Goal: Information Seeking & Learning: Learn about a topic

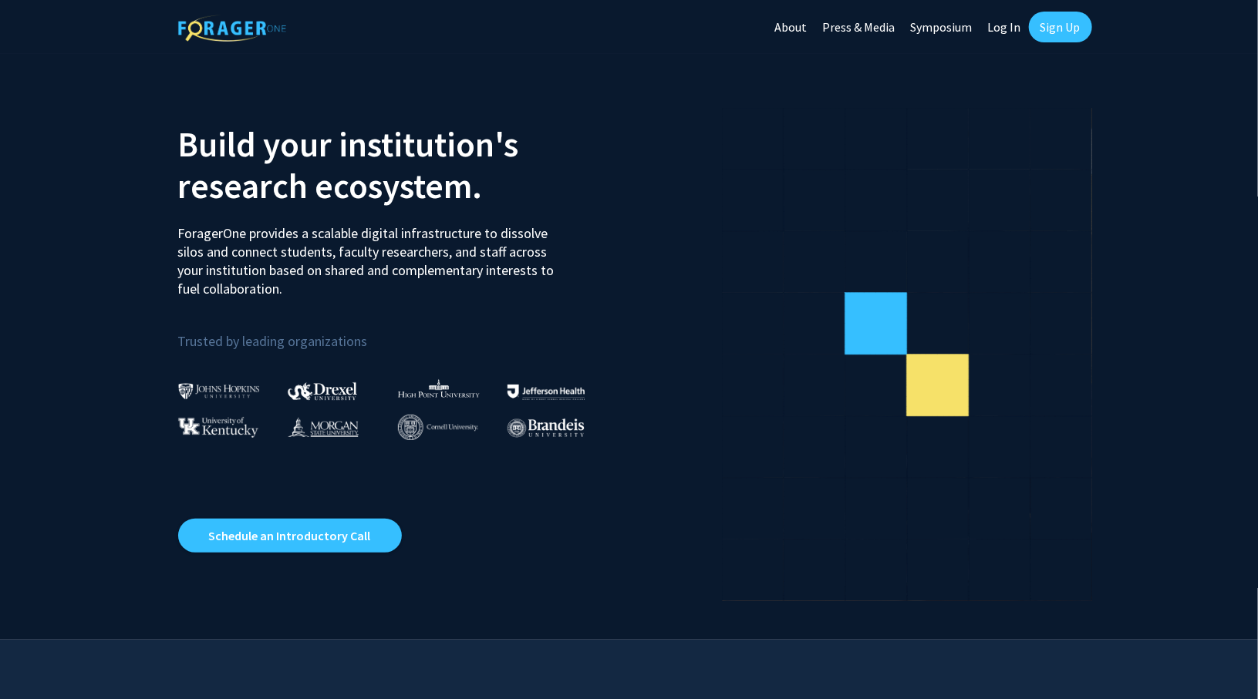
click at [989, 28] on link "Log In" at bounding box center [1004, 27] width 49 height 54
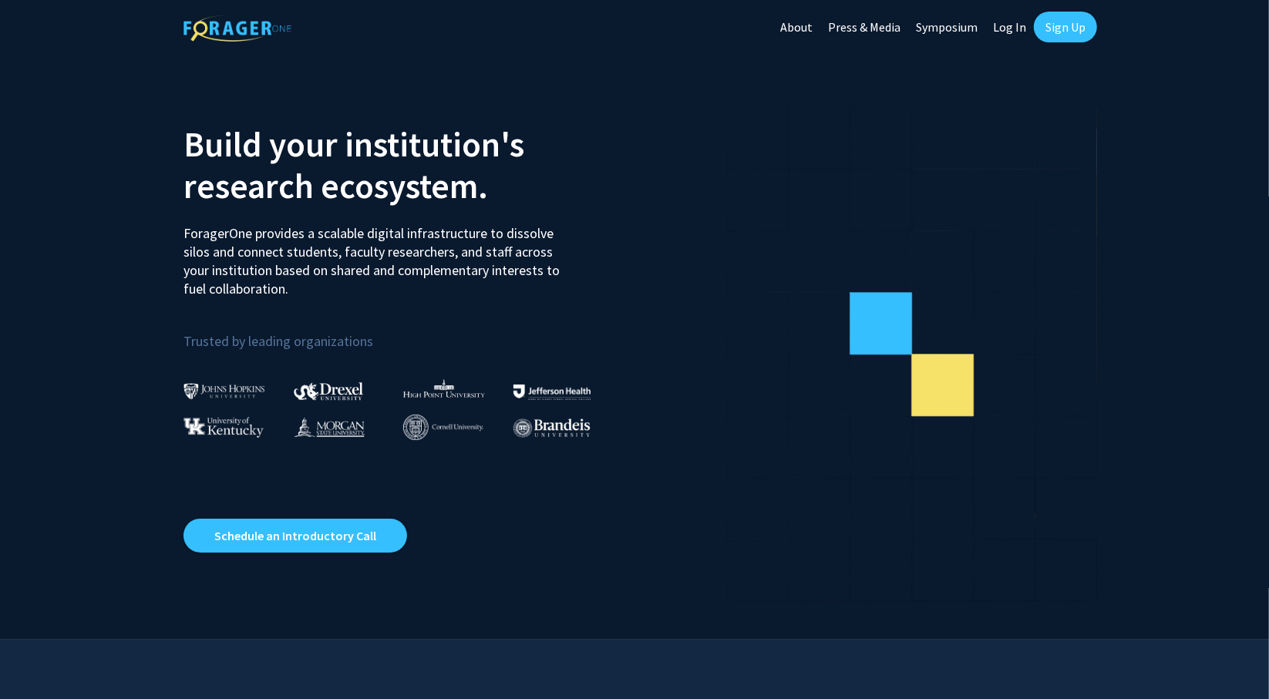
select select
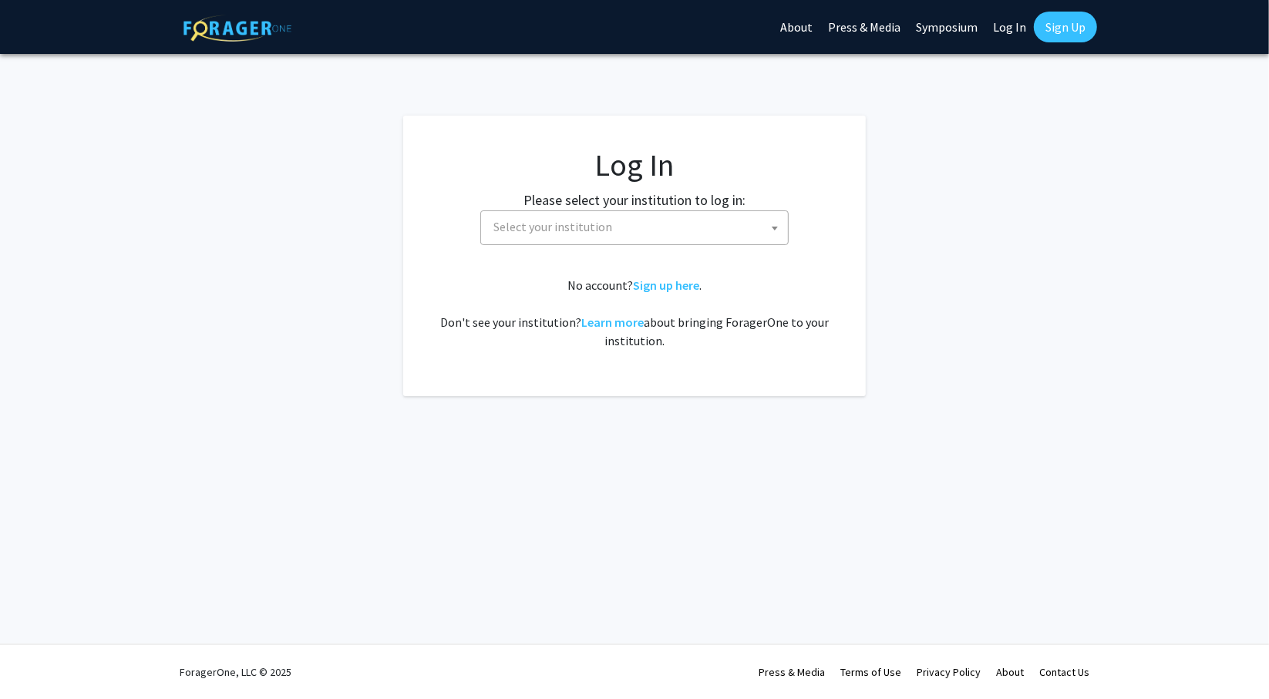
click at [608, 257] on fg-card-body "Log In Please select your institution to log in: [GEOGRAPHIC_DATA] [GEOGRAPHIC_…" at bounding box center [634, 256] width 401 height 219
click at [615, 234] on span "Select your institution" at bounding box center [637, 227] width 301 height 32
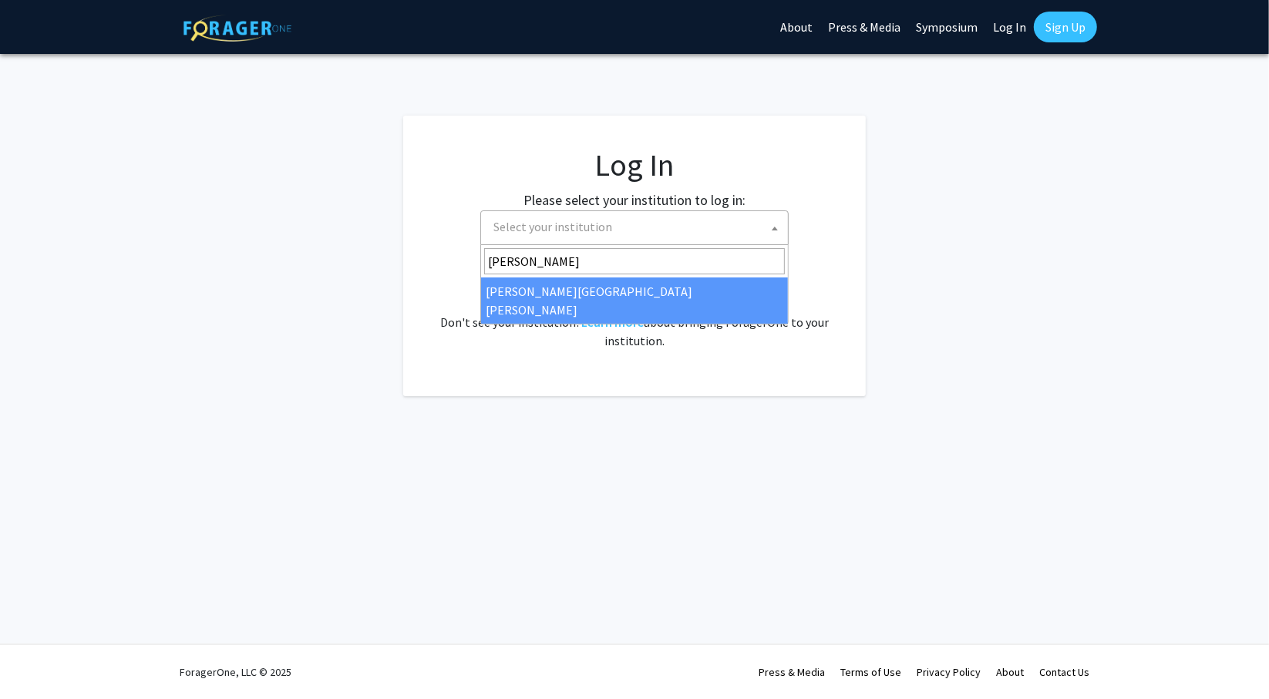
type input "[PERSON_NAME]"
select select "1"
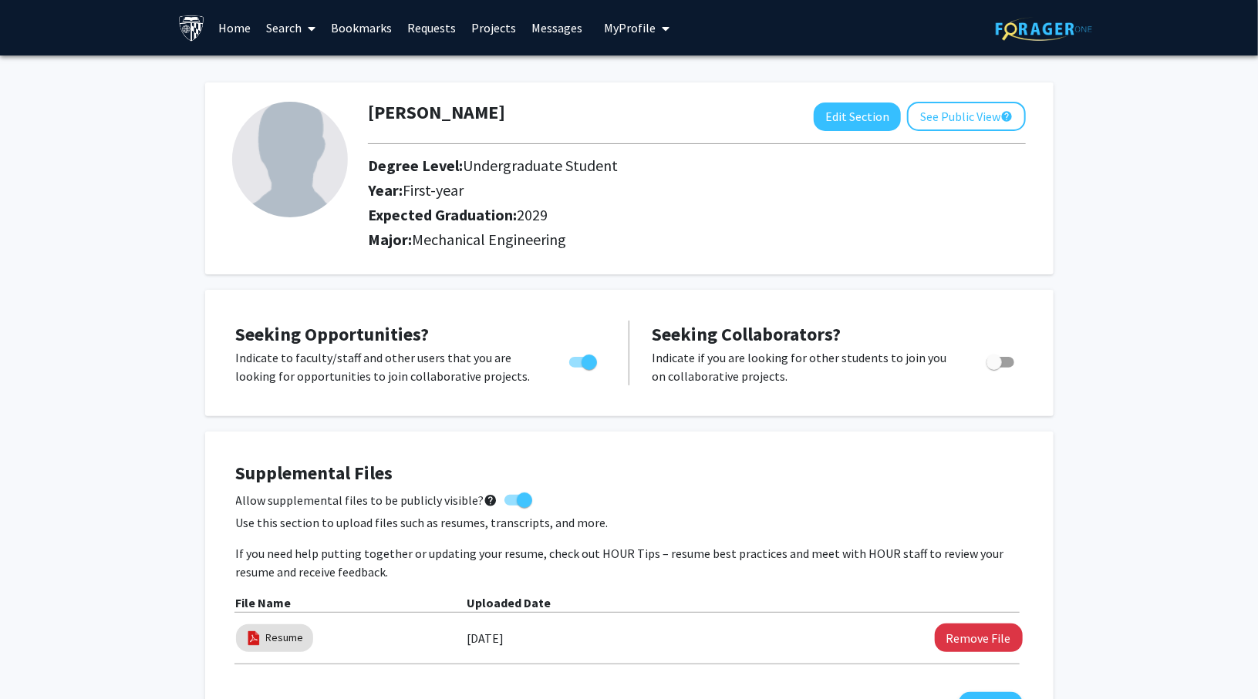
click at [627, 29] on span "My Profile" at bounding box center [630, 27] width 52 height 15
click at [666, 89] on span "View Profile" at bounding box center [699, 88] width 93 height 17
click at [617, 27] on span "My Profile" at bounding box center [630, 27] width 52 height 15
click at [480, 187] on h2 "Year: First-year" at bounding box center [653, 190] width 571 height 19
click at [234, 29] on link "Home" at bounding box center [235, 28] width 48 height 54
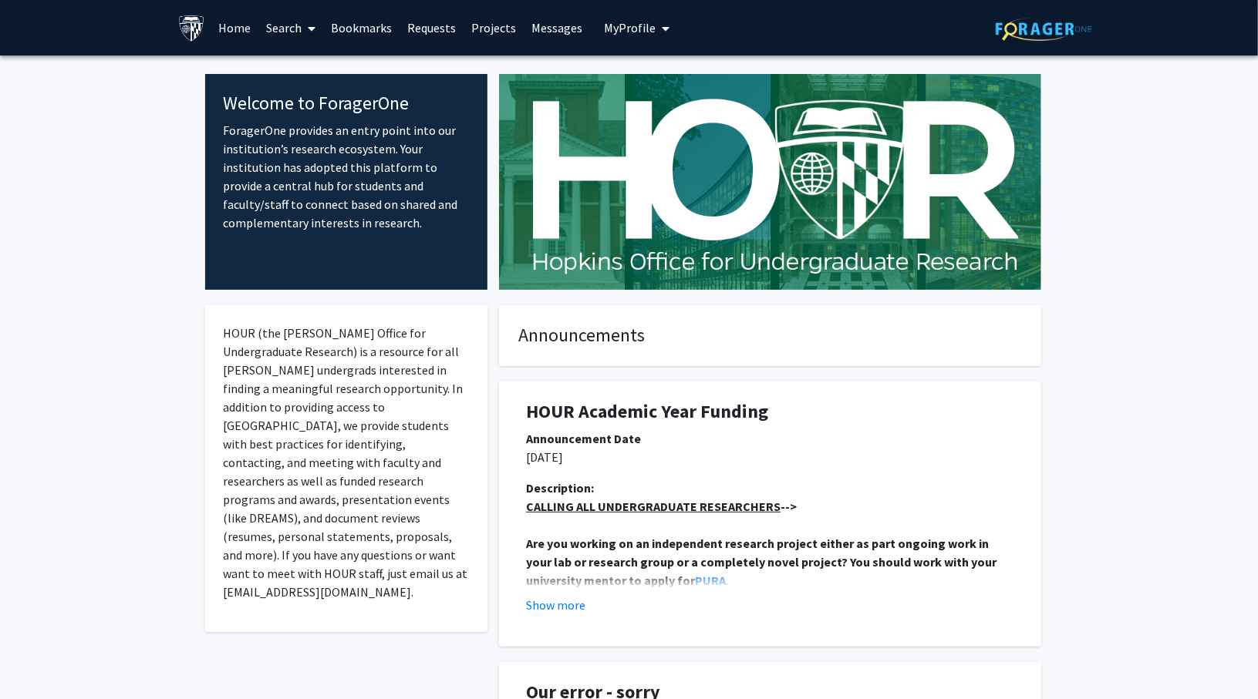
click at [293, 25] on link "Search" at bounding box center [290, 28] width 65 height 54
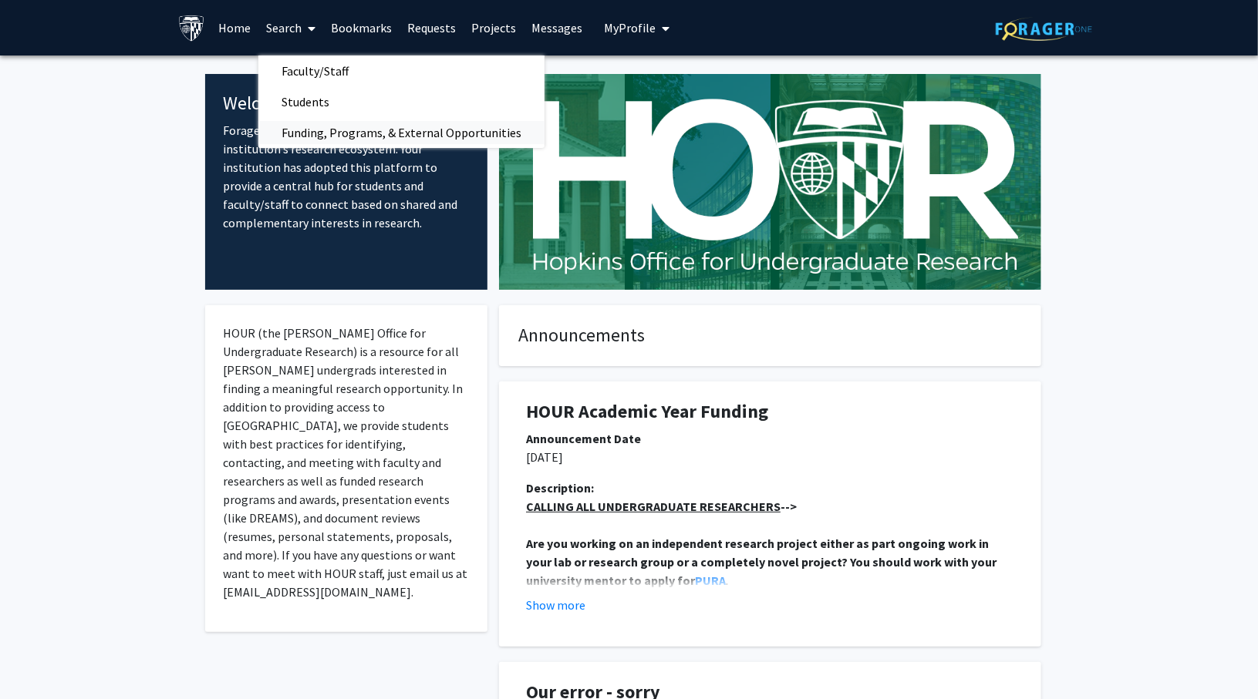
click at [349, 129] on span "Funding, Programs, & External Opportunities" at bounding box center [401, 132] width 286 height 31
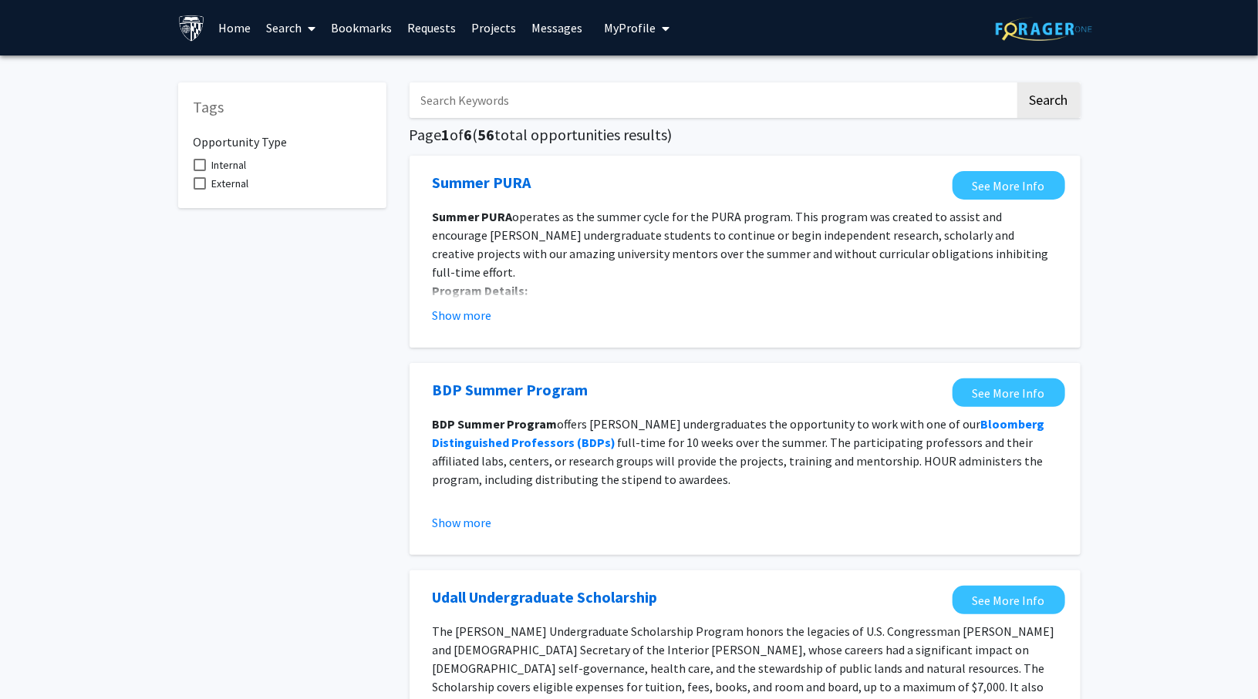
click at [295, 26] on link "Search" at bounding box center [290, 28] width 65 height 54
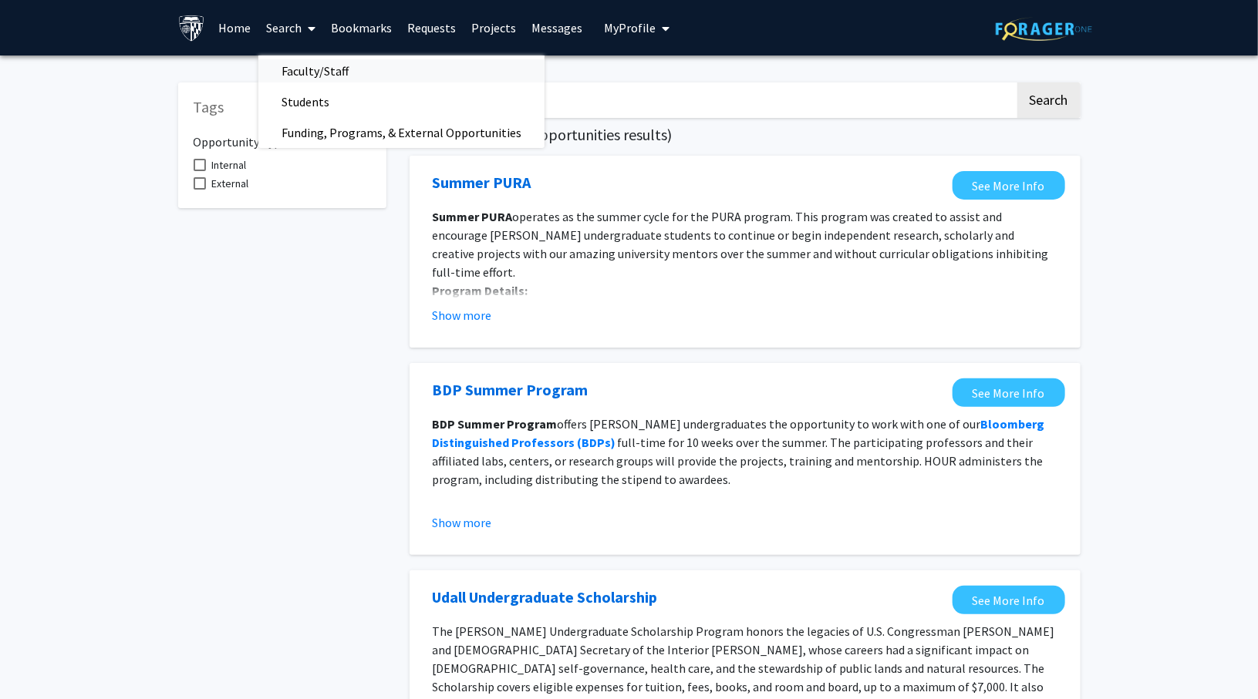
click at [319, 70] on span "Faculty/Staff" at bounding box center [314, 71] width 113 height 31
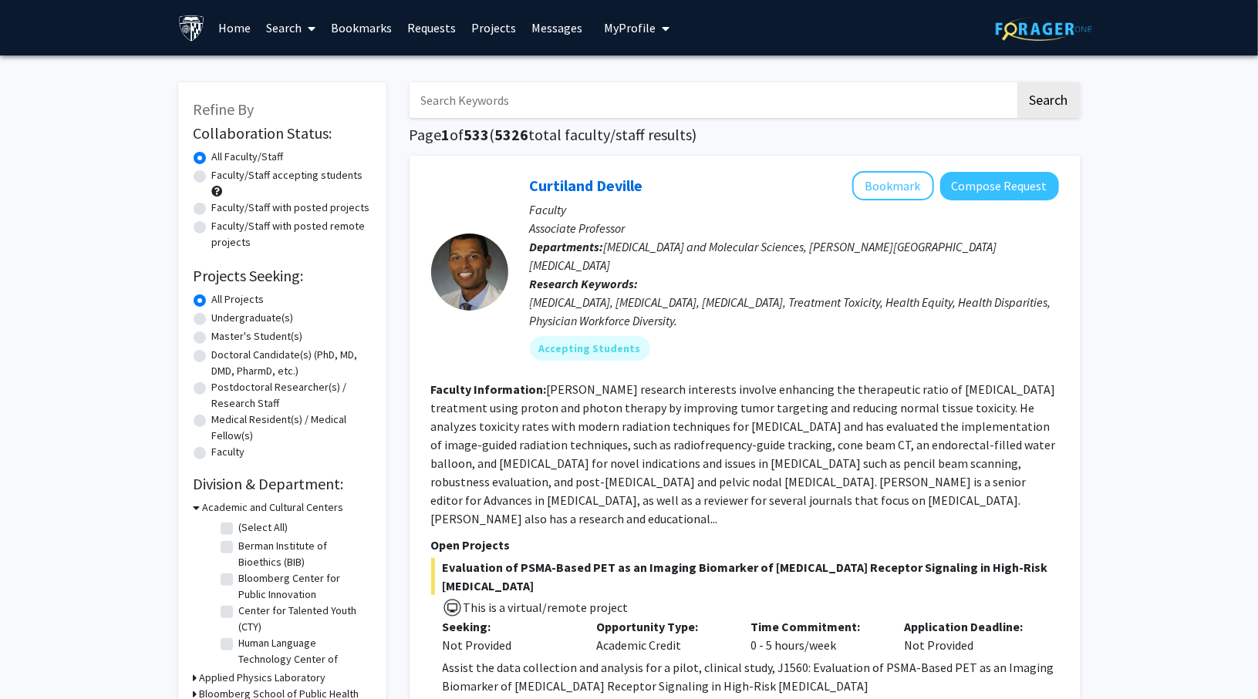
click at [242, 312] on label "Undergraduate(s)" at bounding box center [253, 318] width 82 height 16
click at [222, 312] on input "Undergraduate(s)" at bounding box center [217, 315] width 10 height 10
radio input "true"
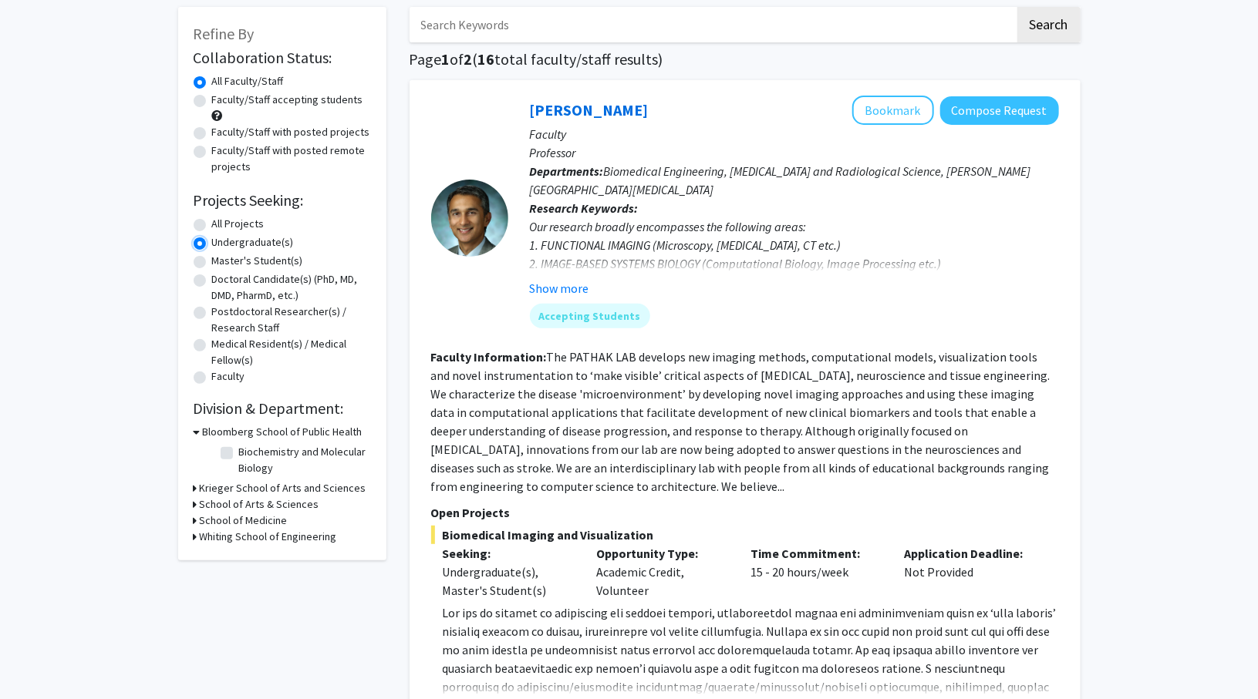
scroll to position [154, 0]
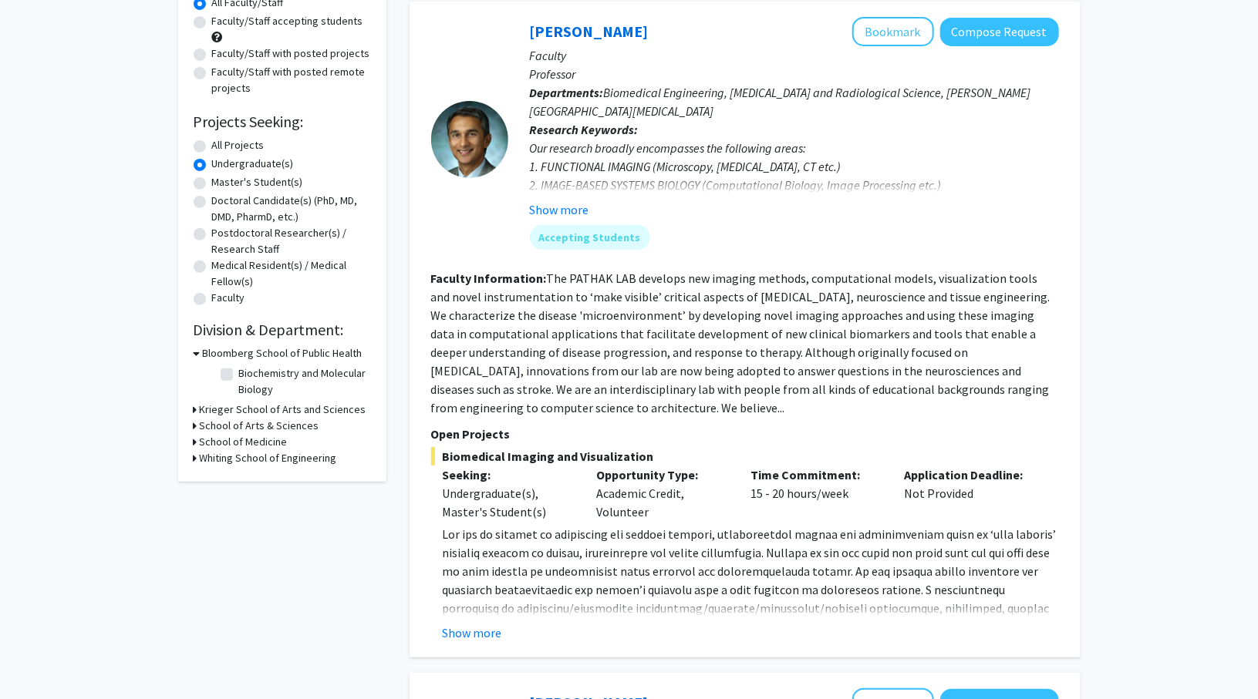
click at [227, 459] on h3 "Whiting School of Engineering" at bounding box center [268, 458] width 137 height 16
click at [221, 537] on fg-checkbox "Mechanical Engineering Mechanical Engineering" at bounding box center [294, 530] width 147 height 19
click at [239, 531] on label "Mechanical Engineering" at bounding box center [293, 529] width 108 height 16
click at [239, 531] on input "Mechanical Engineering" at bounding box center [244, 526] width 10 height 10
checkbox input "true"
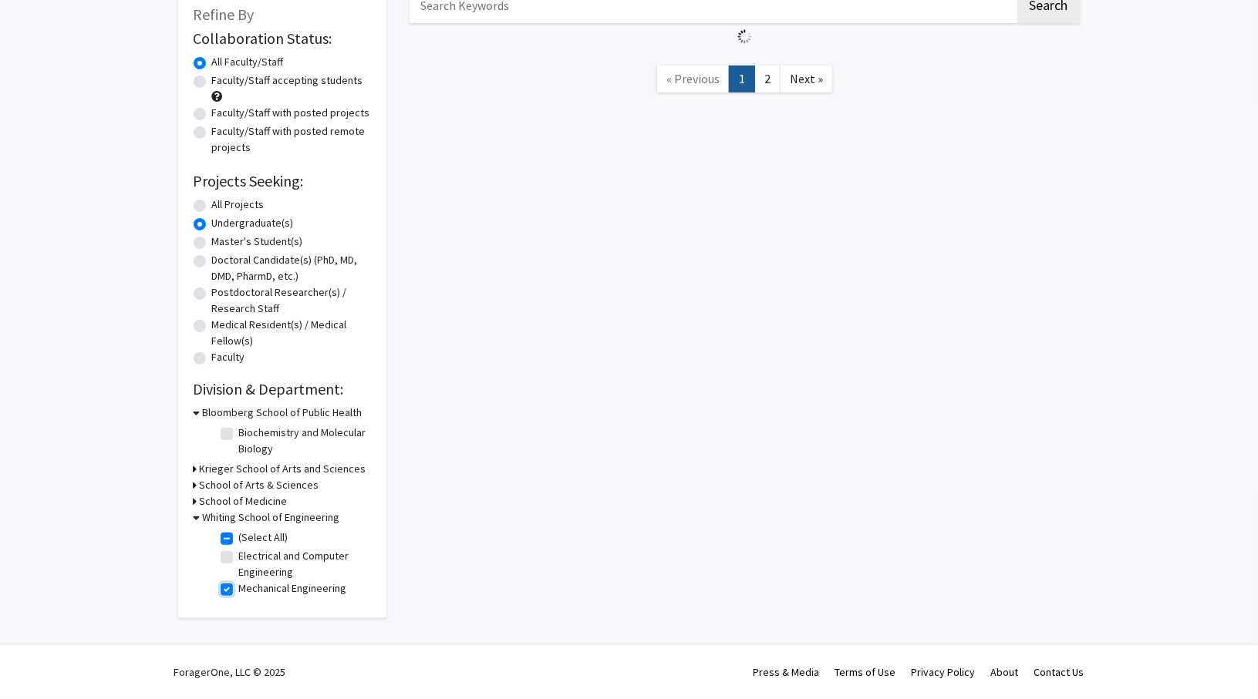
checkbox input "true"
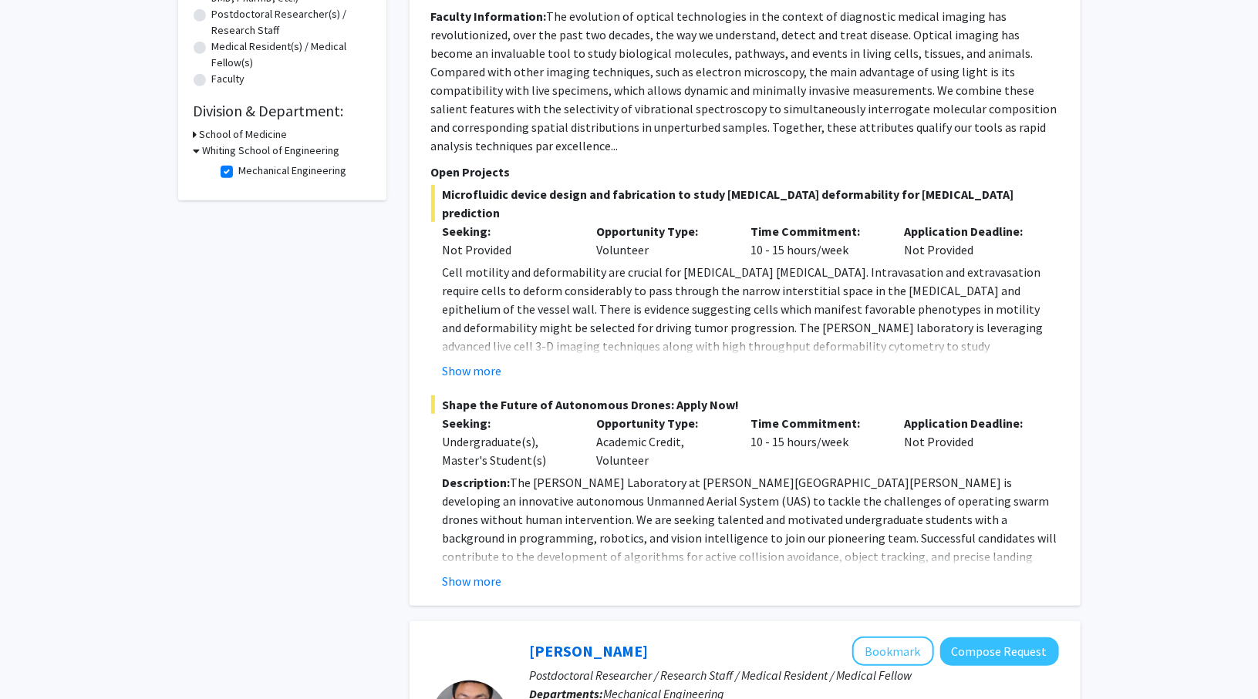
scroll to position [463, 0]
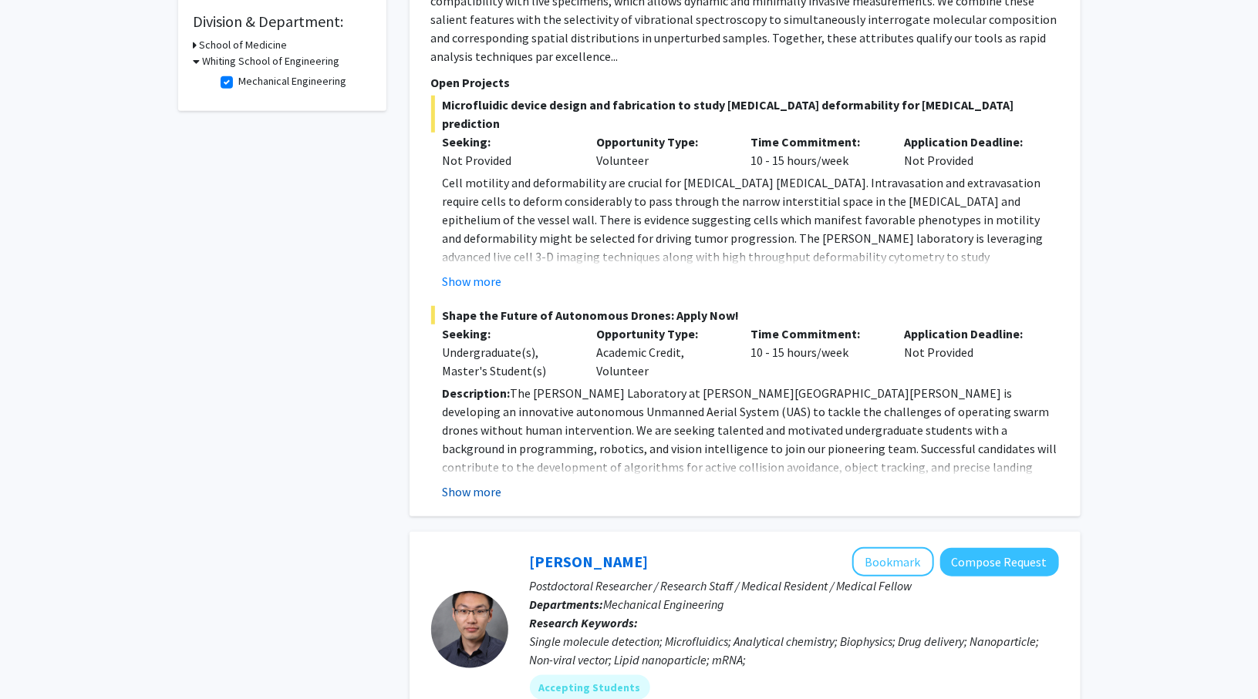
click at [479, 483] on button "Show more" at bounding box center [472, 492] width 59 height 19
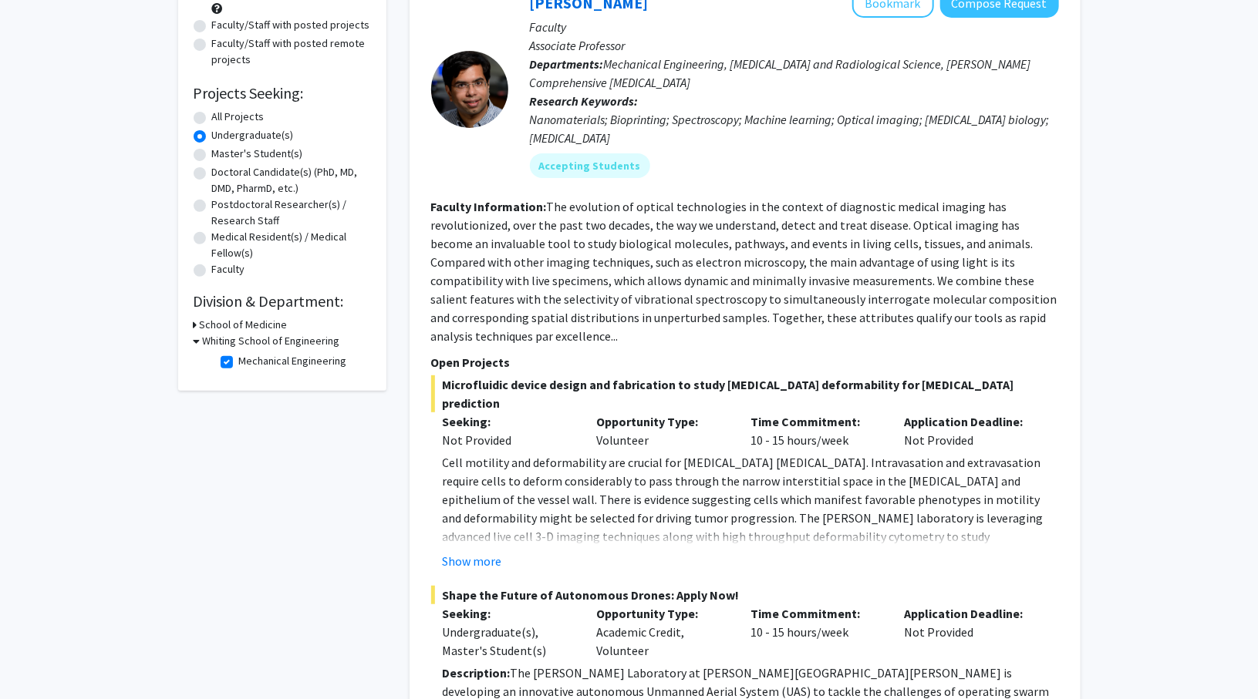
scroll to position [0, 0]
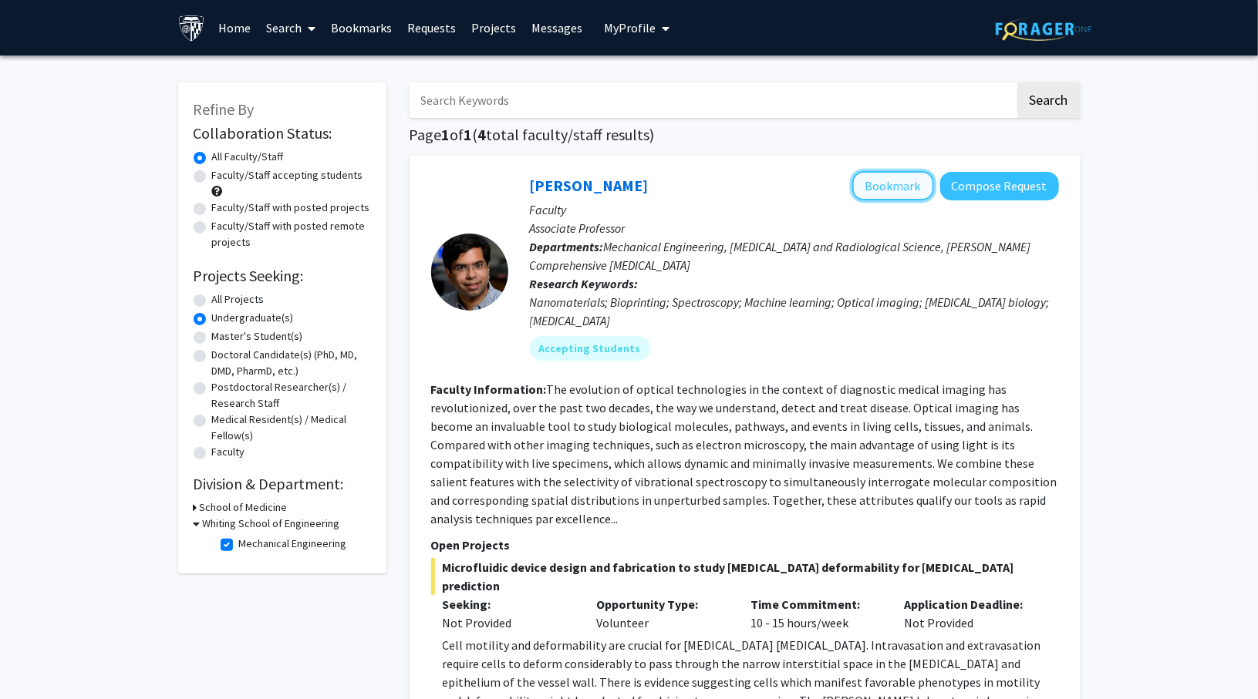
click at [884, 185] on button "Bookmark" at bounding box center [893, 185] width 82 height 29
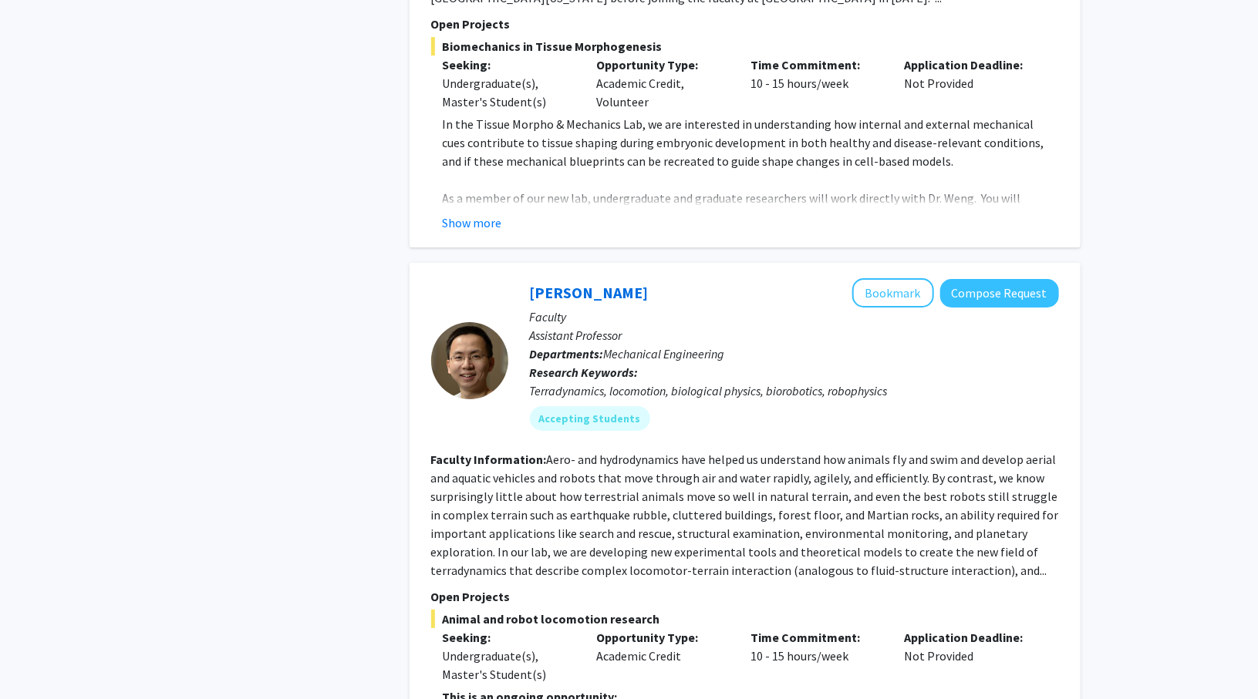
scroll to position [2853, 0]
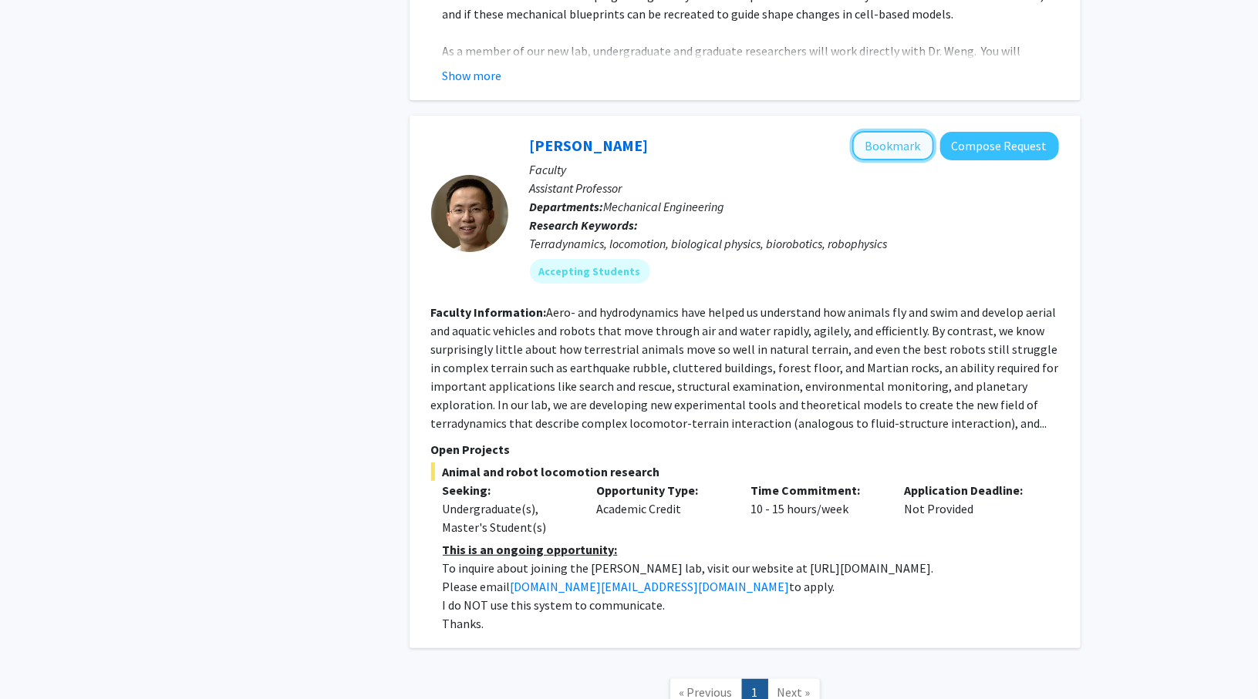
click at [902, 131] on button "Bookmark" at bounding box center [893, 145] width 82 height 29
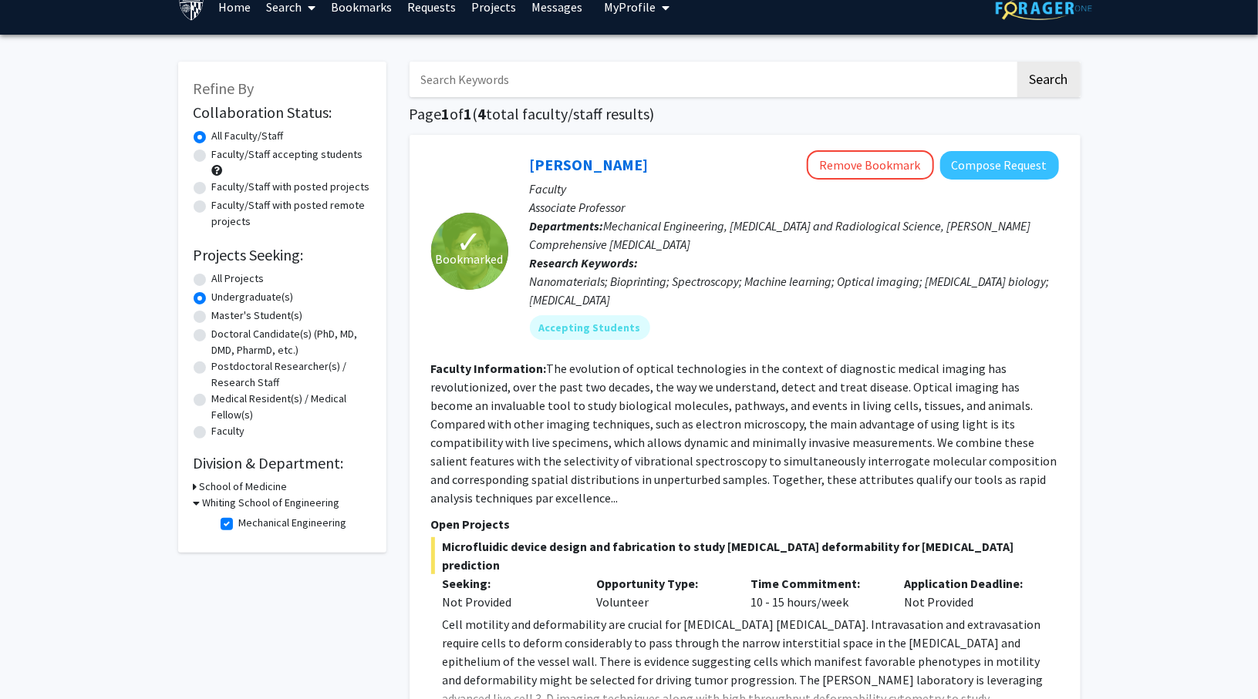
scroll to position [0, 0]
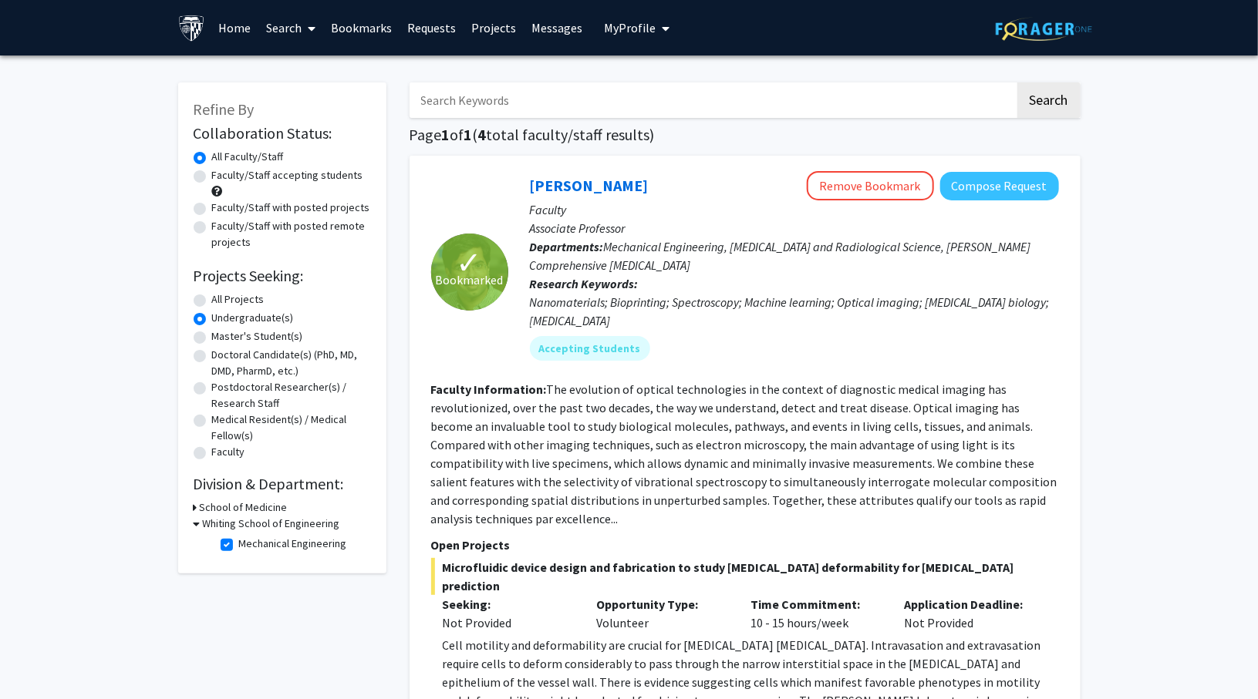
click at [315, 173] on label "Faculty/Staff accepting students" at bounding box center [287, 175] width 151 height 16
click at [222, 173] on input "Faculty/Staff accepting students" at bounding box center [217, 172] width 10 height 10
radio input "true"
click at [278, 331] on label "Master's Student(s)" at bounding box center [257, 336] width 91 height 16
click at [222, 331] on input "Master's Student(s)" at bounding box center [217, 333] width 10 height 10
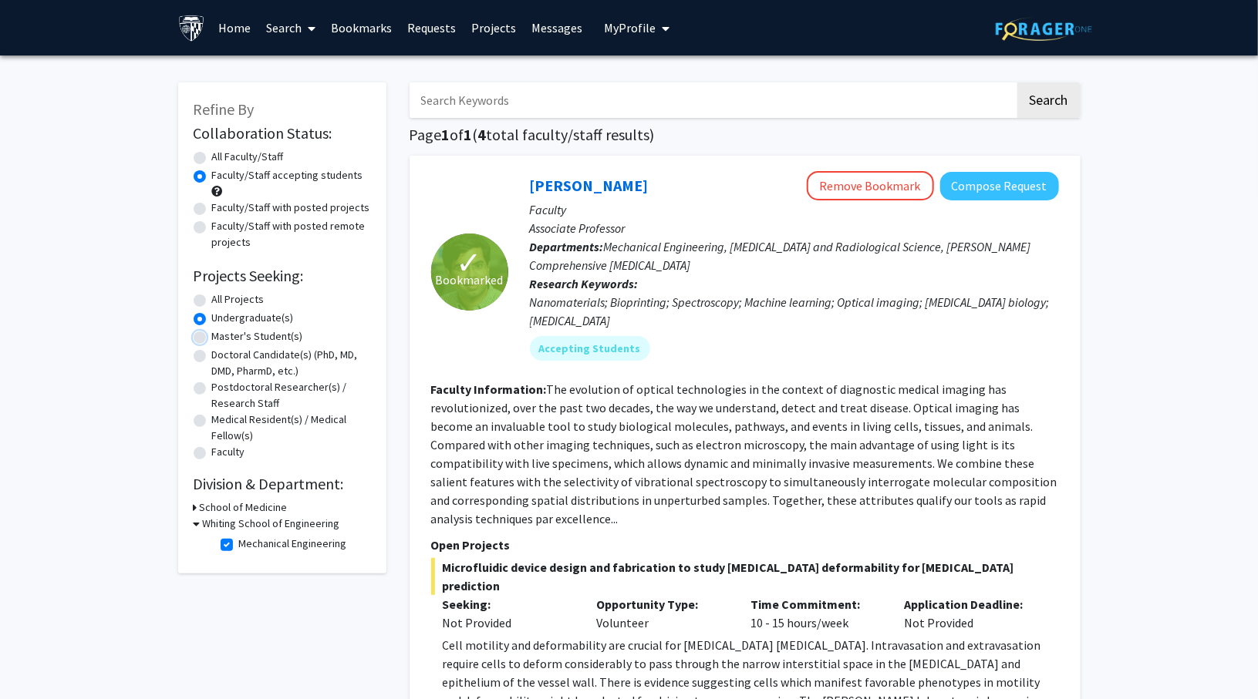
radio input "true"
click at [212, 298] on label "All Projects" at bounding box center [238, 299] width 52 height 16
click at [212, 298] on input "All Projects" at bounding box center [217, 296] width 10 height 10
radio input "true"
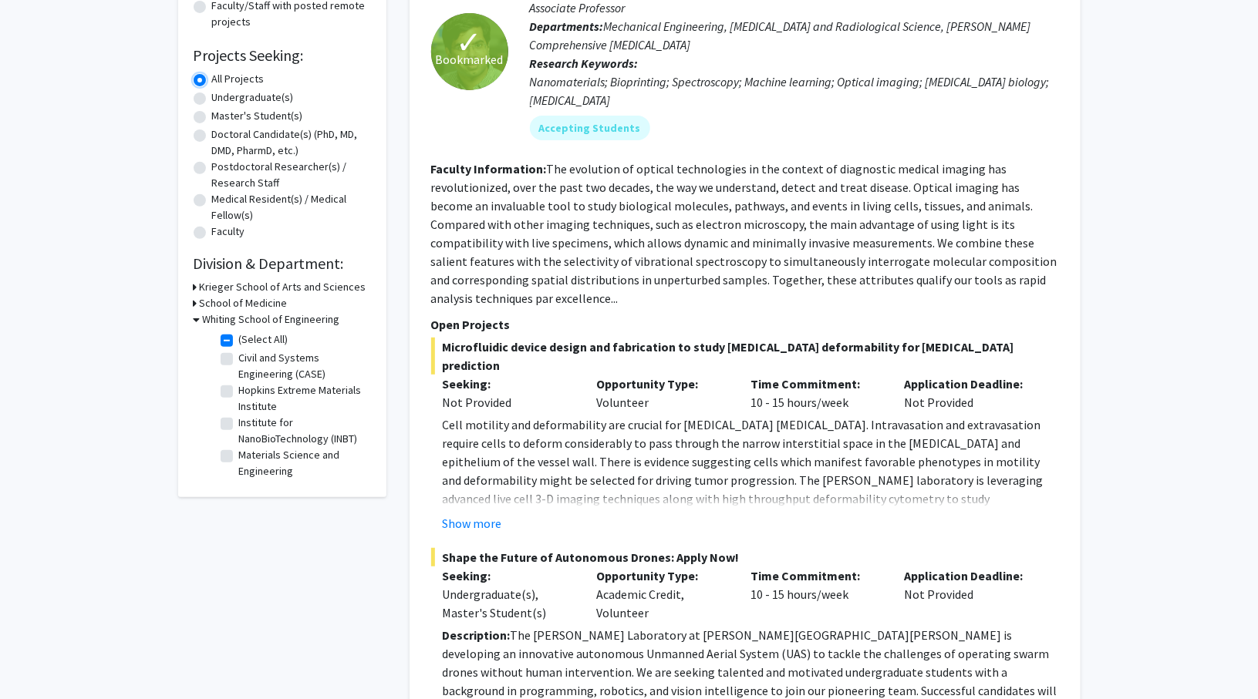
scroll to position [308, 0]
